Goal: Information Seeking & Learning: Learn about a topic

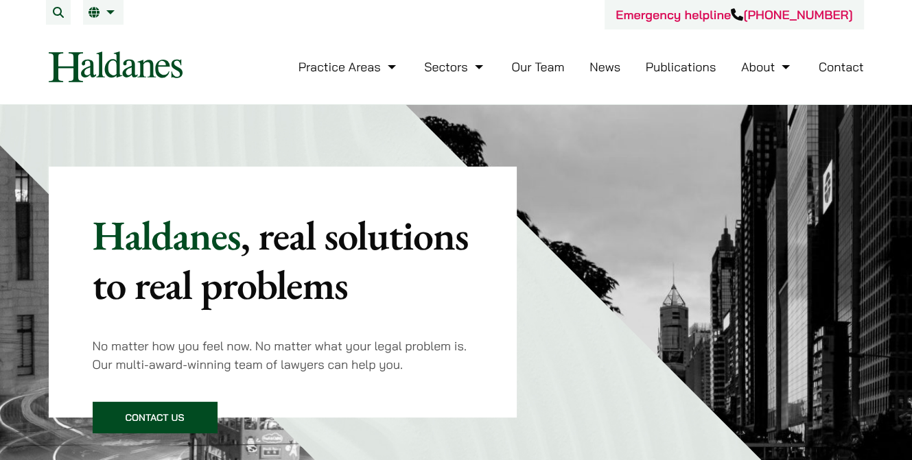
click at [539, 72] on link "Our Team" at bounding box center [537, 67] width 53 height 16
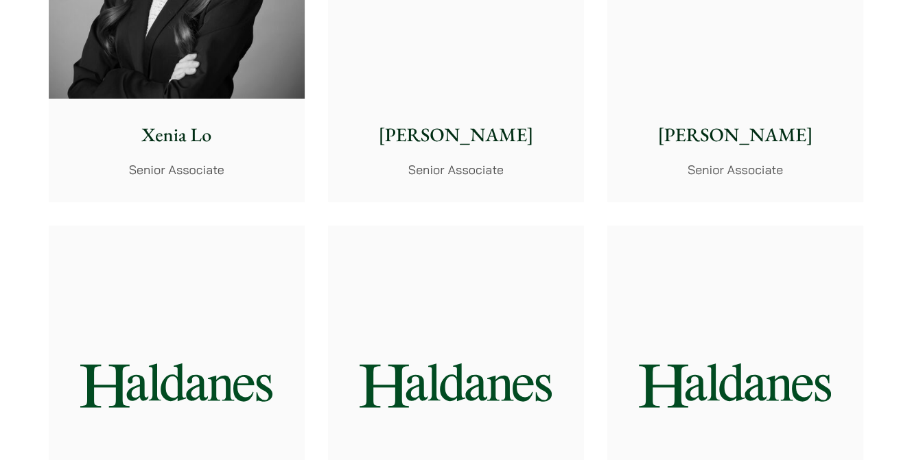
scroll to position [3568, 0]
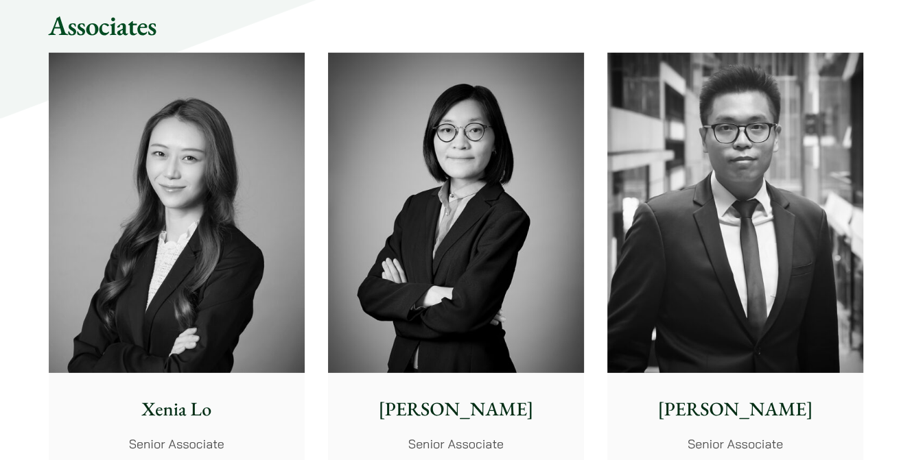
click at [695, 308] on img at bounding box center [735, 213] width 256 height 320
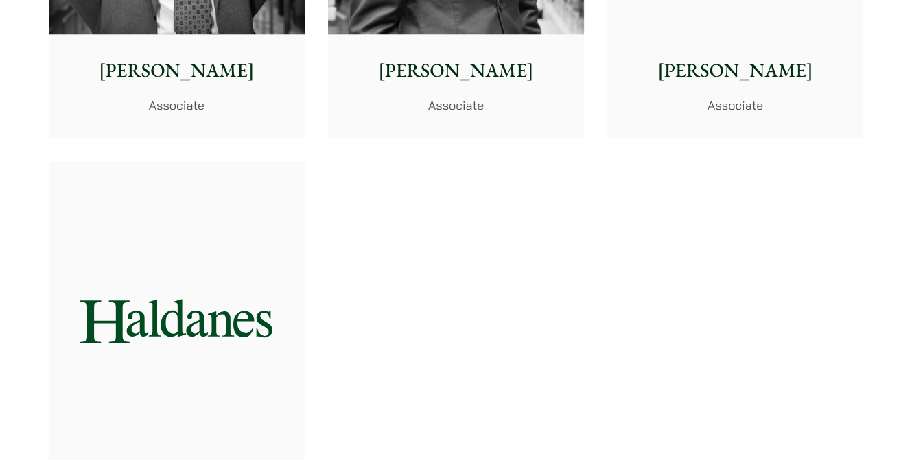
scroll to position [5832, 0]
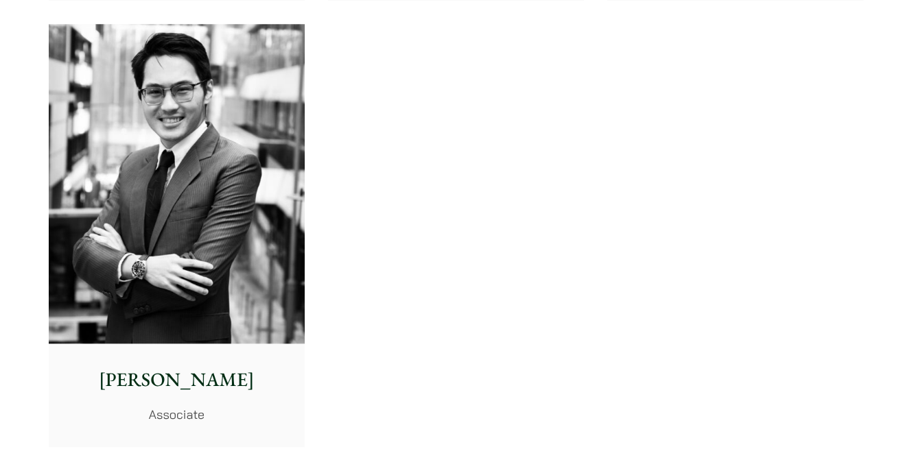
click at [105, 224] on img at bounding box center [177, 184] width 256 height 320
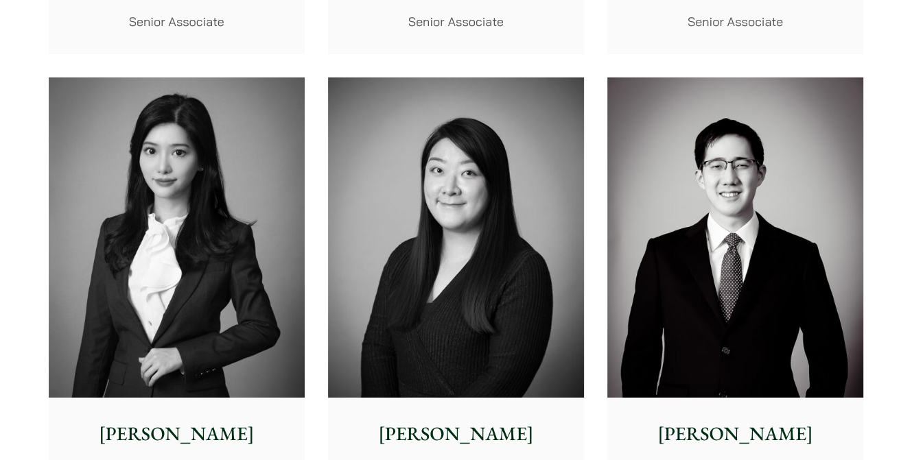
scroll to position [4178, 0]
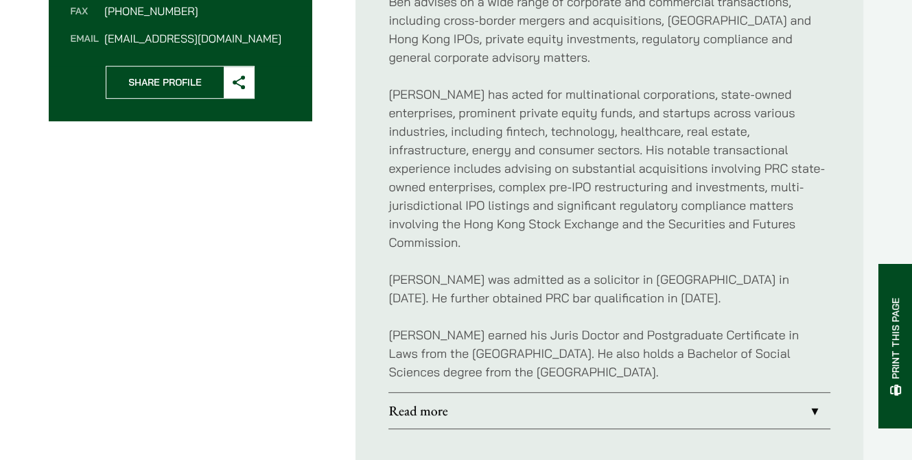
scroll to position [618, 0]
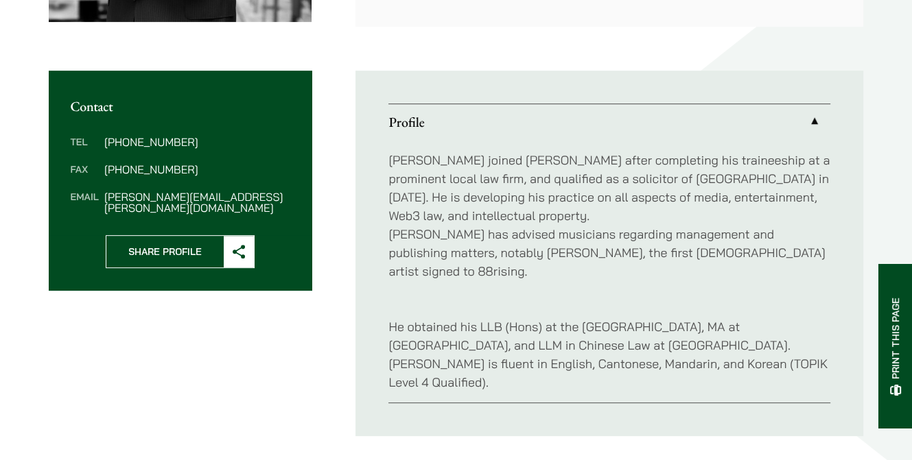
scroll to position [480, 0]
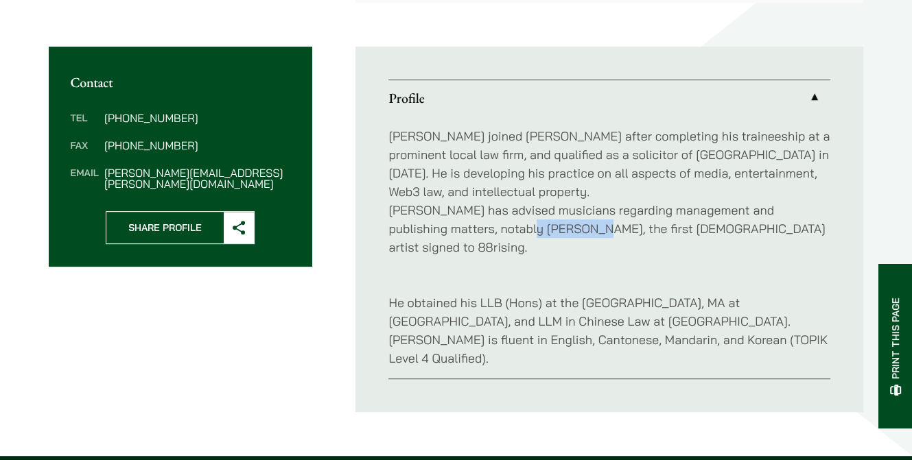
drag, startPoint x: 483, startPoint y: 227, endPoint x: 543, endPoint y: 227, distance: 60.4
click at [543, 227] on p "[PERSON_NAME] joined [PERSON_NAME] after completing his traineeship at a promin…" at bounding box center [609, 192] width 442 height 130
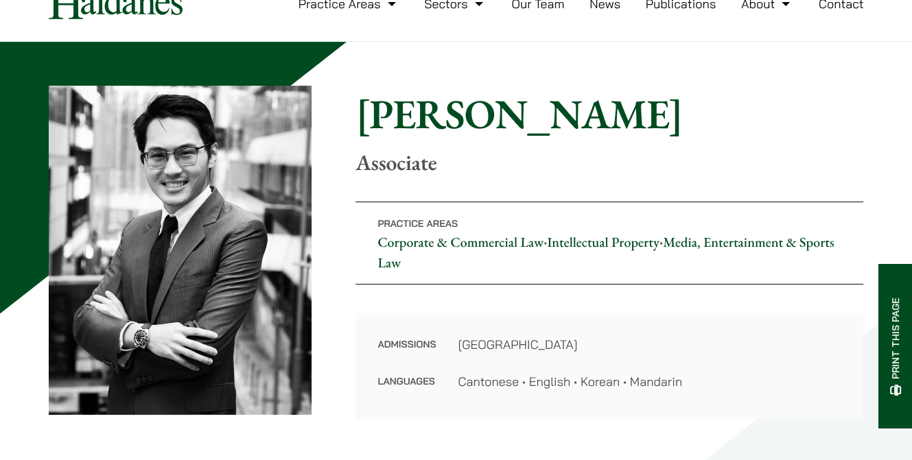
scroll to position [137, 0]
